Goal: Information Seeking & Learning: Learn about a topic

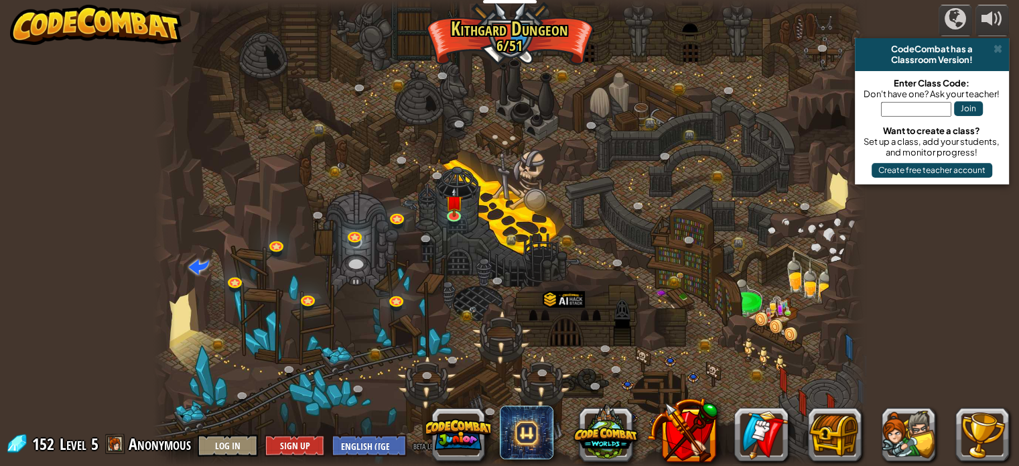
click at [101, 31] on img at bounding box center [96, 25] width 172 height 40
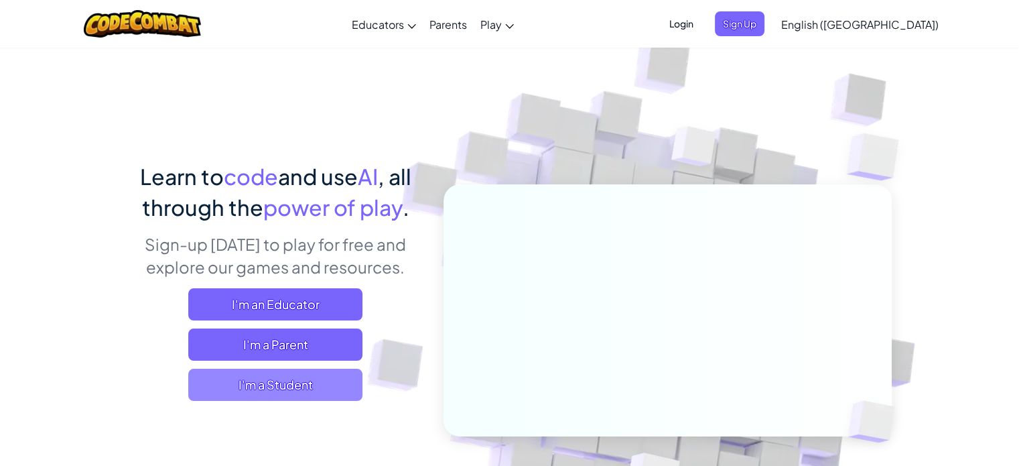
click at [257, 377] on span "I'm a Student" at bounding box center [275, 385] width 174 height 32
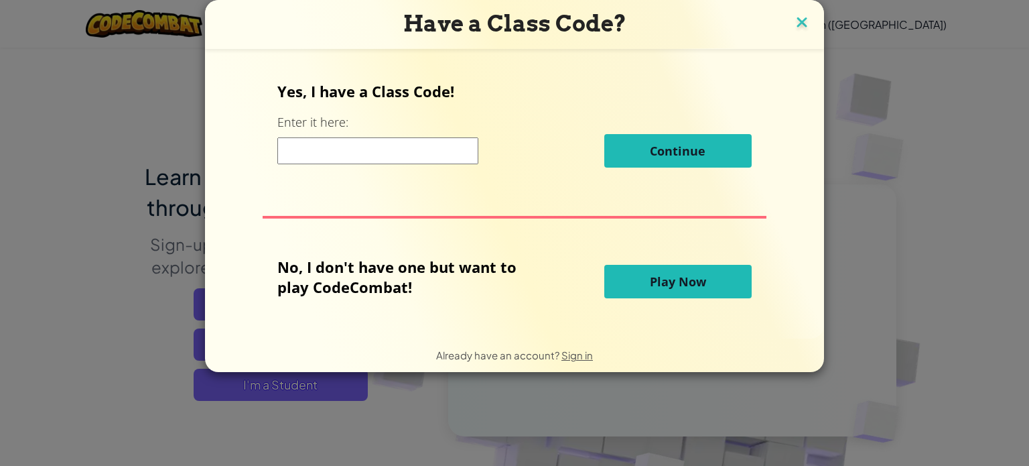
click at [807, 21] on img at bounding box center [802, 23] width 17 height 20
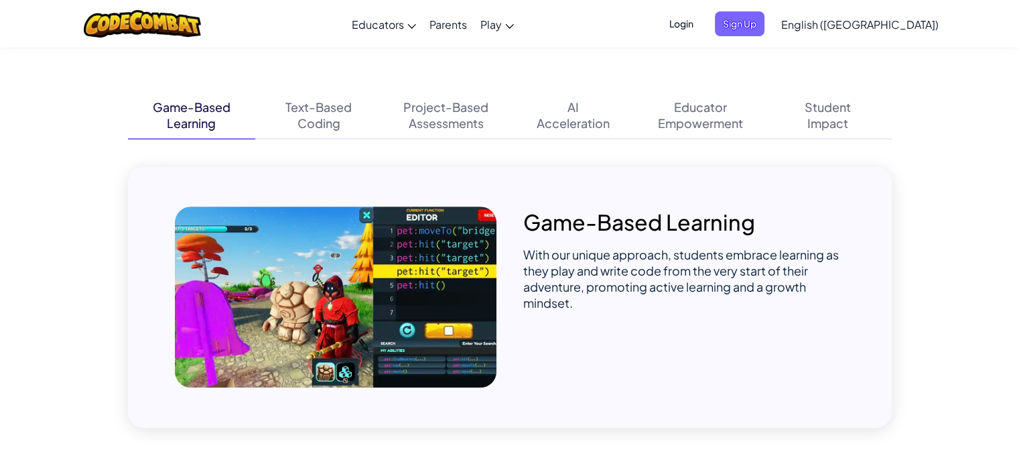
scroll to position [804, 0]
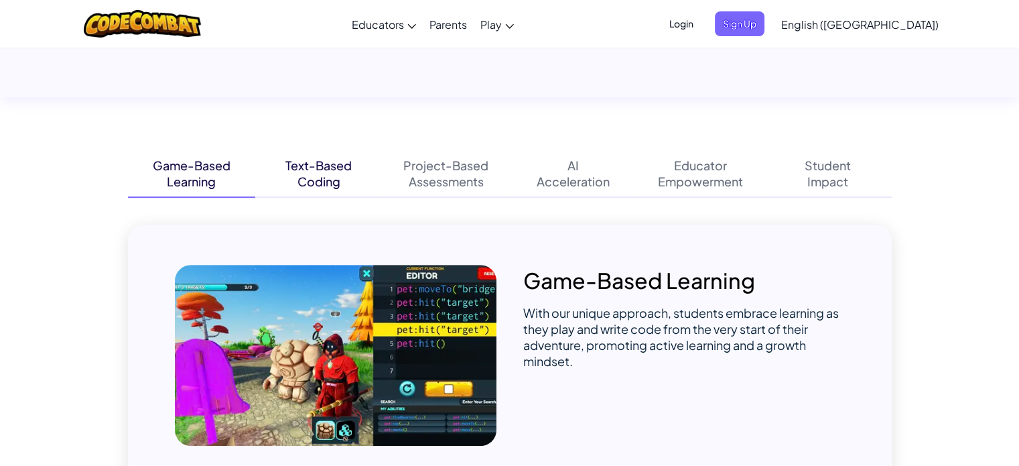
click at [327, 173] on div "Text-Based" at bounding box center [319, 166] width 66 height 16
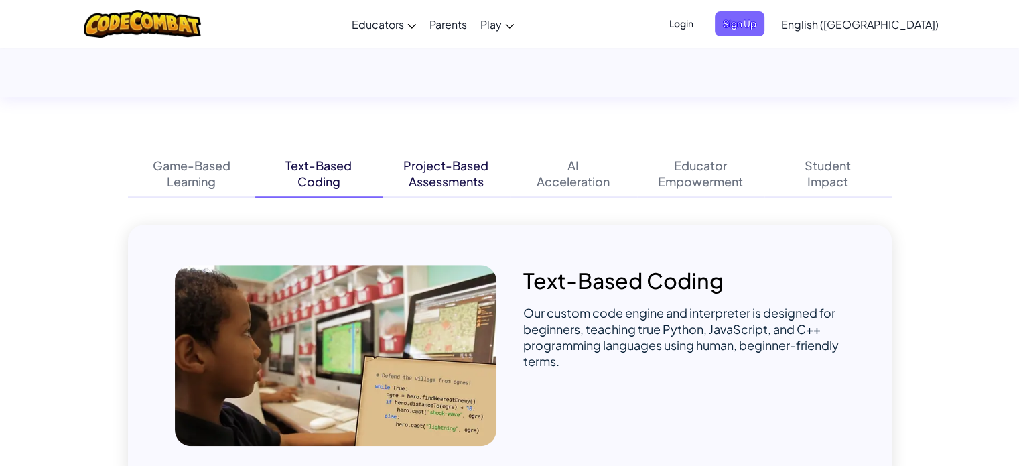
click at [424, 174] on div "Assessments" at bounding box center [446, 182] width 75 height 16
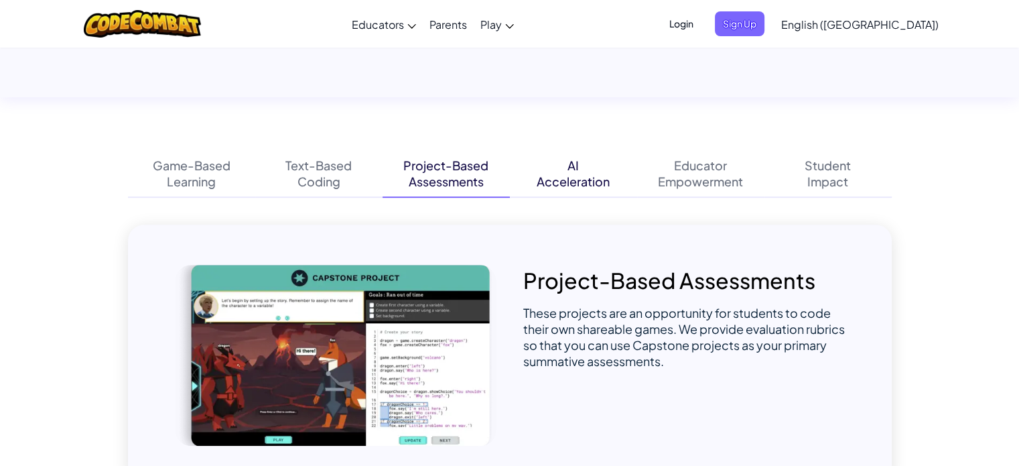
click at [541, 169] on div "AI Acceleration" at bounding box center [573, 173] width 127 height 47
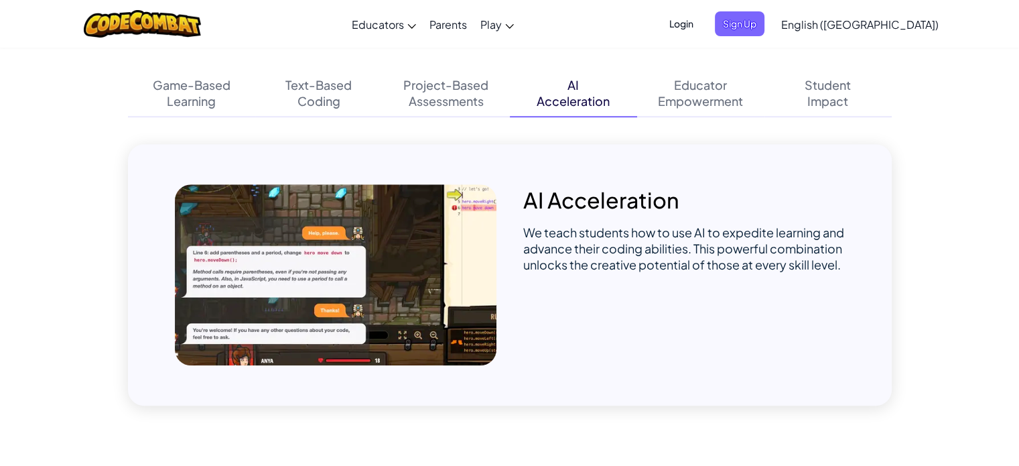
scroll to position [831, 0]
